Goal: Navigation & Orientation: Find specific page/section

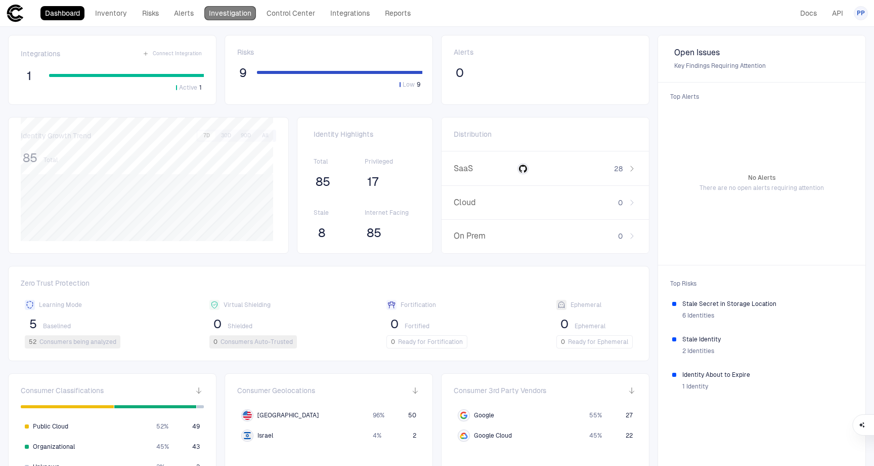
click at [222, 14] on link "Investigation" at bounding box center [230, 13] width 52 height 14
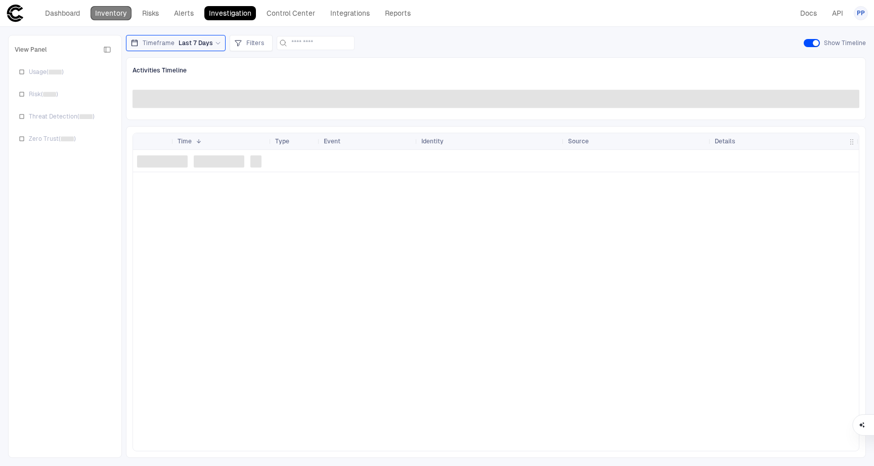
click at [108, 13] on link "Inventory" at bounding box center [111, 13] width 41 height 14
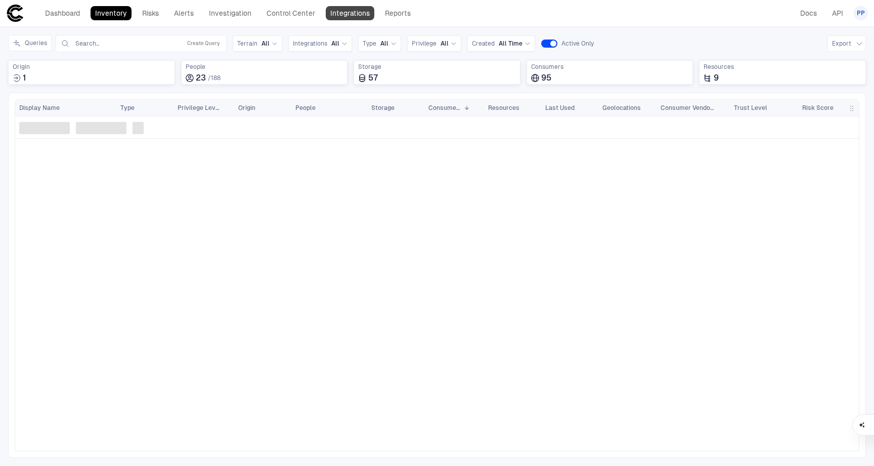
click at [352, 11] on link "Integrations" at bounding box center [350, 13] width 49 height 14
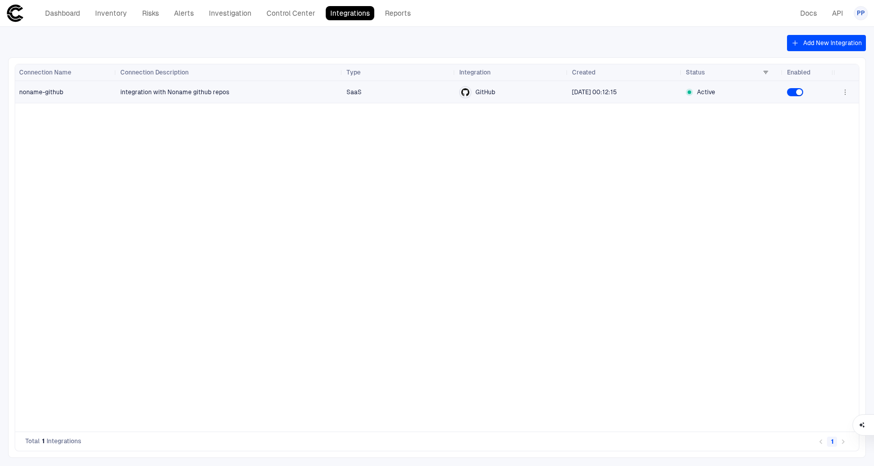
click at [194, 94] on span "integration with Noname github repos" at bounding box center [174, 92] width 109 height 7
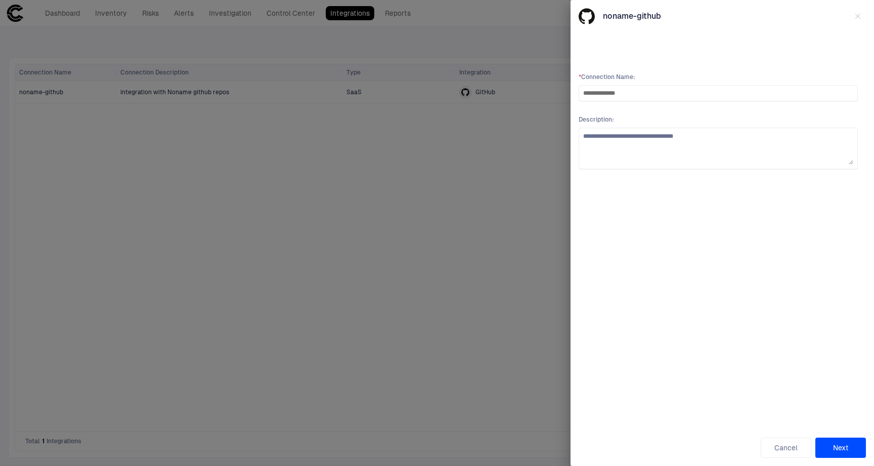
click at [411, 192] on div at bounding box center [437, 233] width 874 height 466
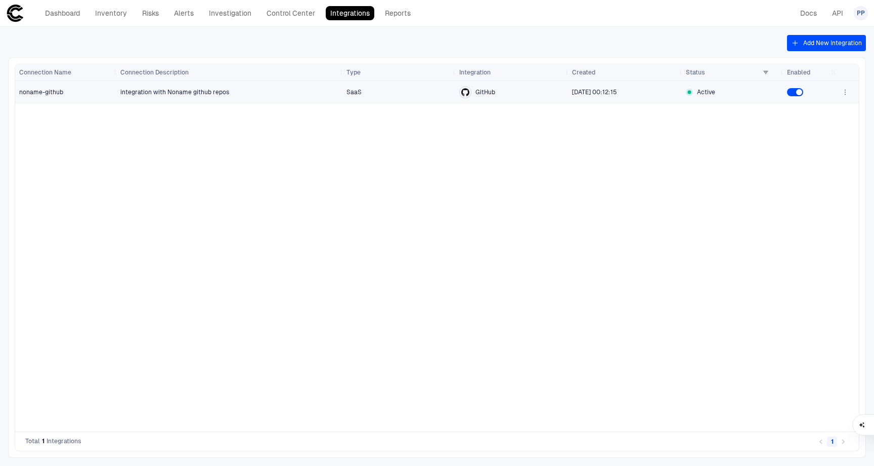
click at [845, 92] on icon "button" at bounding box center [845, 92] width 1 height 1
click at [845, 93] on icon "button" at bounding box center [845, 92] width 1 height 1
click at [499, 149] on div at bounding box center [437, 233] width 874 height 466
click at [393, 14] on link "Reports" at bounding box center [397, 13] width 35 height 14
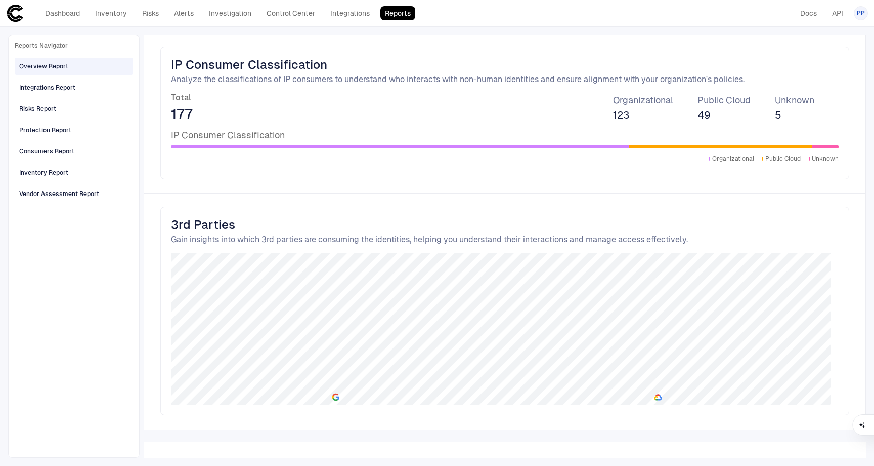
scroll to position [1374, 0]
click at [63, 11] on link "Dashboard" at bounding box center [62, 13] width 44 height 14
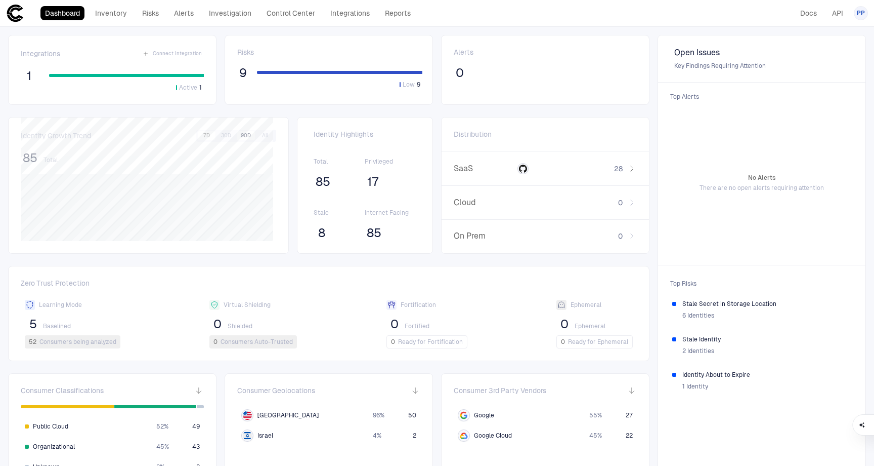
click at [245, 138] on button "90D" at bounding box center [246, 135] width 18 height 9
